Goal: Task Accomplishment & Management: Complete application form

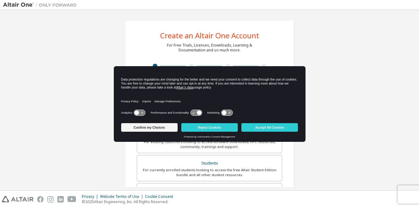
click at [139, 112] on icon at bounding box center [139, 113] width 11 height 6
click at [195, 111] on icon at bounding box center [195, 113] width 11 height 6
click at [222, 111] on icon at bounding box center [226, 113] width 11 height 6
click at [266, 130] on button "Accept All Cookies" at bounding box center [269, 127] width 56 height 9
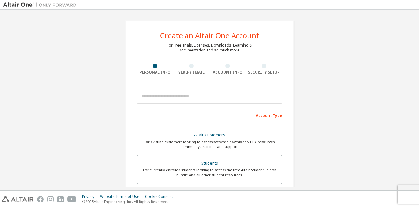
click at [264, 116] on div "Account Type" at bounding box center [209, 115] width 145 height 10
click at [222, 114] on div "Account Type" at bounding box center [209, 115] width 145 height 10
click at [190, 97] on input "email" at bounding box center [209, 96] width 145 height 15
type input "**********"
click at [194, 100] on input "**********" at bounding box center [209, 96] width 145 height 15
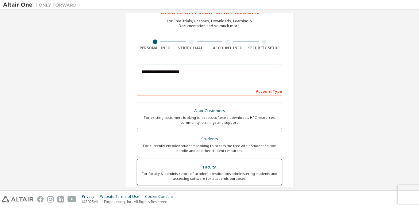
scroll to position [19, 0]
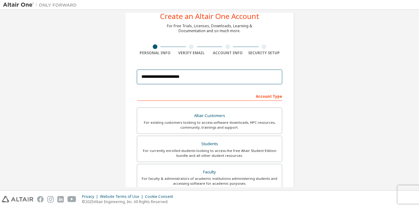
click at [195, 78] on input "**********" at bounding box center [209, 77] width 145 height 15
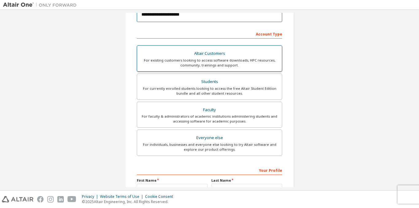
scroll to position [126, 0]
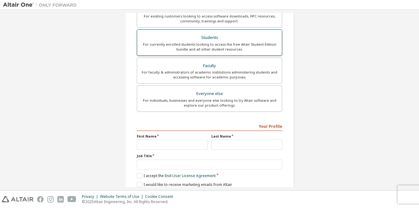
click at [220, 40] on div "Students" at bounding box center [209, 37] width 137 height 9
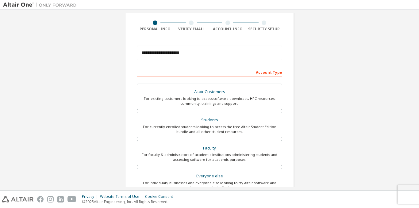
scroll to position [150, 0]
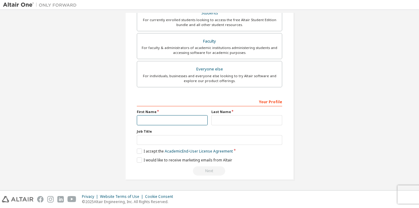
click at [165, 123] on input "text" at bounding box center [172, 120] width 71 height 10
type input "*******"
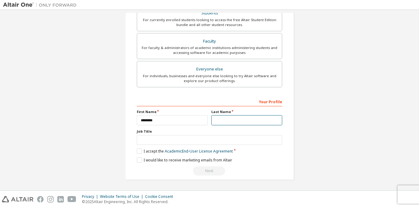
click at [223, 117] on input "text" at bounding box center [246, 120] width 71 height 10
type input "*"
click at [137, 152] on label "I accept the Academic End-User License Agreement" at bounding box center [185, 151] width 96 height 5
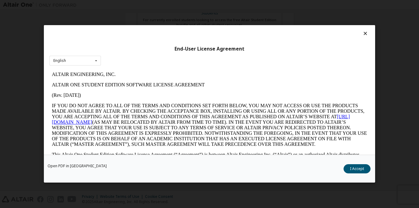
scroll to position [0, 0]
click at [362, 168] on button "I Accept" at bounding box center [356, 169] width 27 height 9
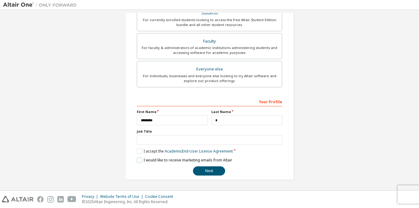
click at [138, 161] on label "I would like to receive marketing emails from Altair" at bounding box center [184, 160] width 95 height 5
click at [198, 172] on button "Next" at bounding box center [209, 170] width 32 height 9
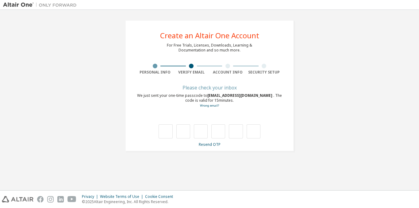
type input "*"
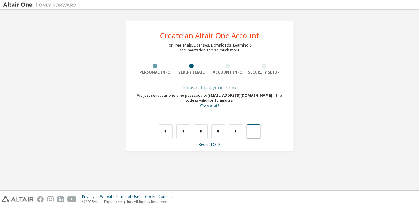
type input "*"
